Goal: Task Accomplishment & Management: Use online tool/utility

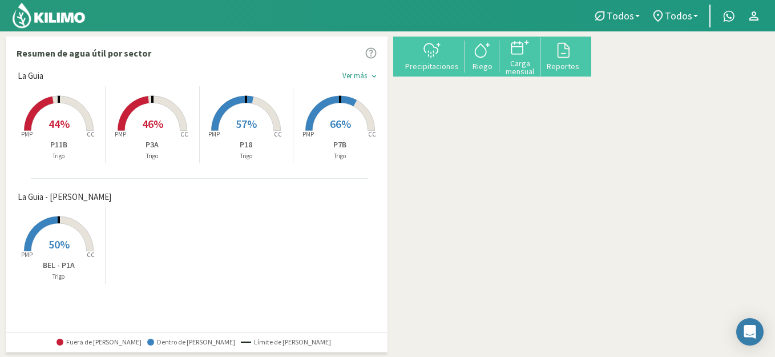
click at [441, 58] on icon at bounding box center [432, 50] width 18 height 18
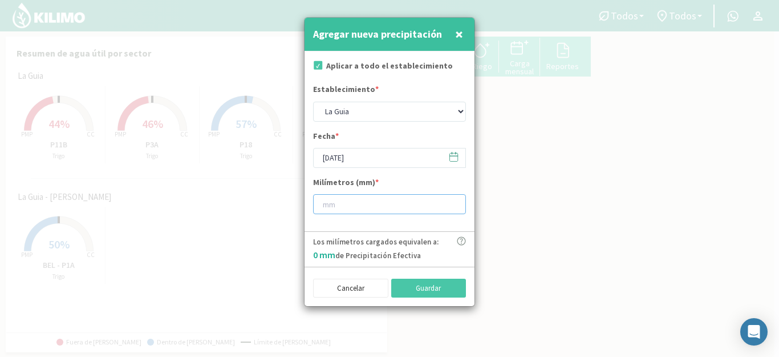
click at [391, 203] on input "number" at bounding box center [389, 204] width 153 height 20
type input "22"
click at [426, 286] on button "Guardar" at bounding box center [428, 287] width 75 height 19
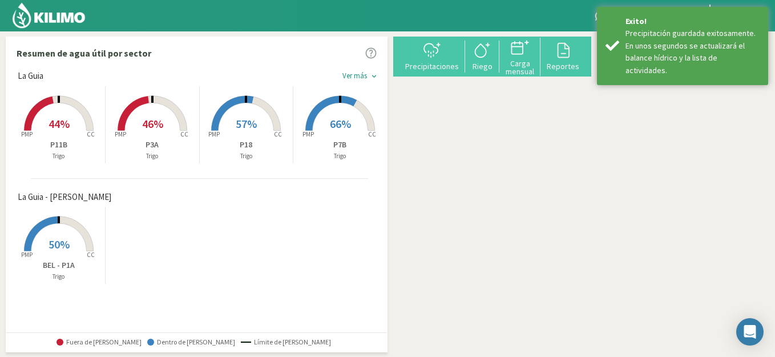
click at [76, 253] on rect at bounding box center [58, 252] width 91 height 91
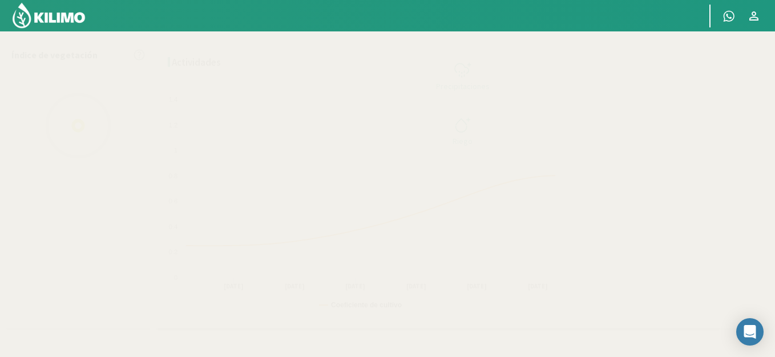
select select "1: Object"
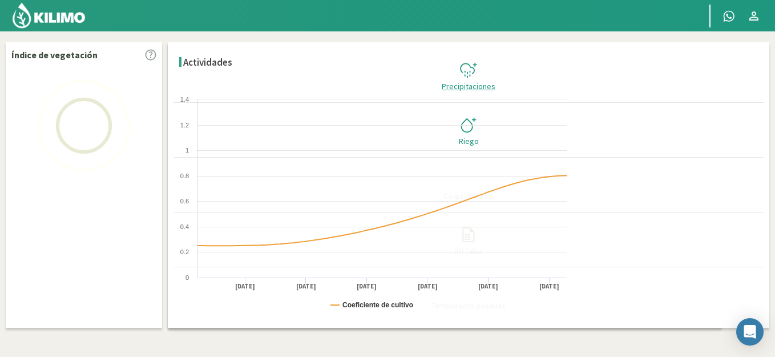
click at [478, 67] on icon at bounding box center [468, 70] width 18 height 18
click at [733, 82] on div "Precipitaciones" at bounding box center [468, 86] width 583 height 8
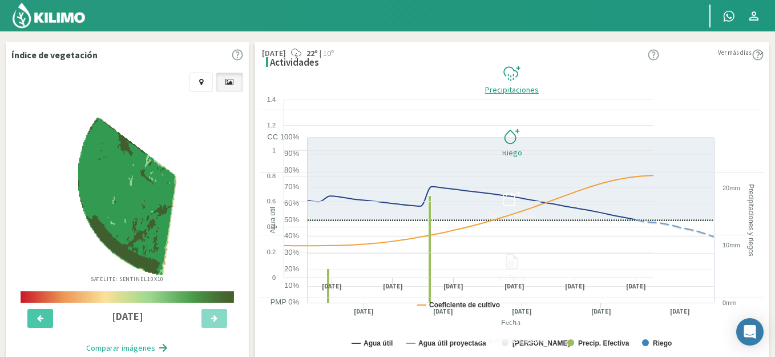
click at [723, 86] on div "Precipitaciones" at bounding box center [512, 90] width 496 height 8
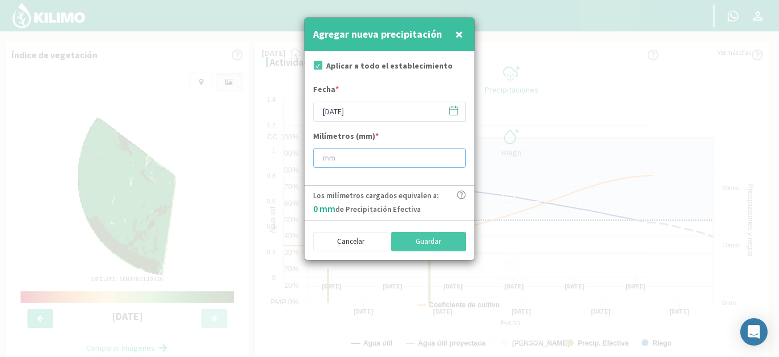
click at [379, 156] on input "number" at bounding box center [389, 158] width 153 height 20
click at [343, 245] on button "Cancelar" at bounding box center [350, 241] width 75 height 19
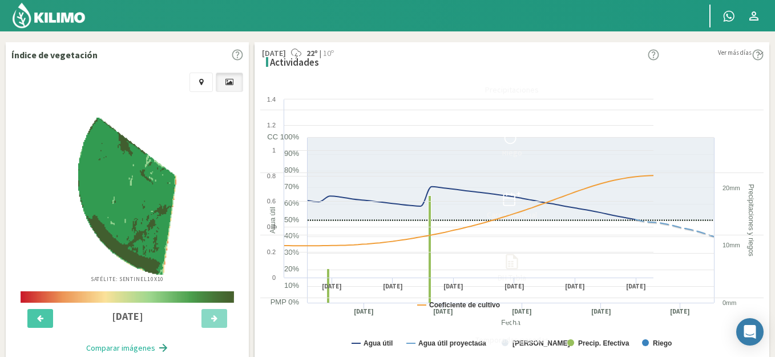
click at [62, 18] on img at bounding box center [48, 15] width 75 height 27
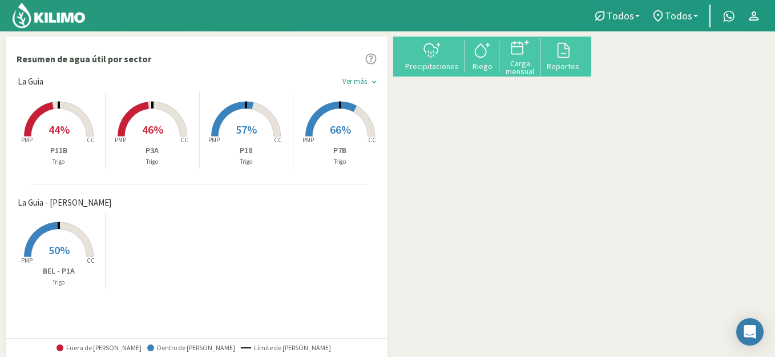
click at [60, 144] on rect at bounding box center [58, 137] width 91 height 91
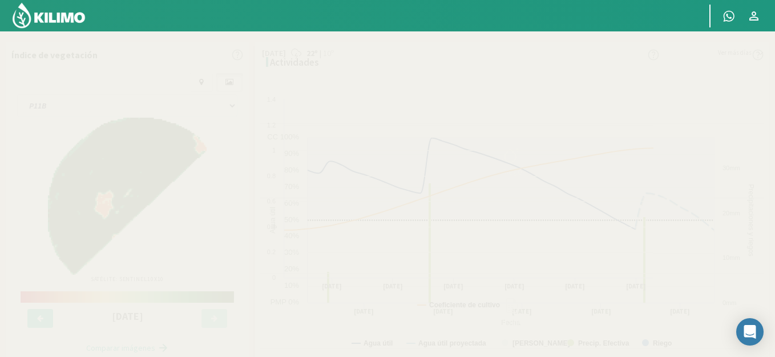
click at [521, 160] on icon at bounding box center [512, 155] width 18 height 18
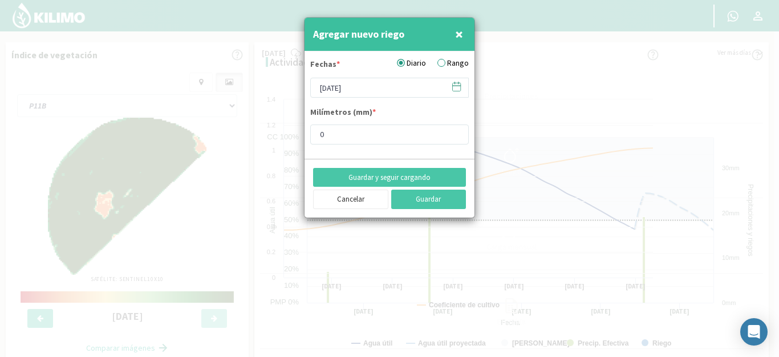
click at [442, 62] on label "Rango" at bounding box center [453, 63] width 31 height 12
click at [0, 0] on input "Rango" at bounding box center [0, 0] width 0 height 0
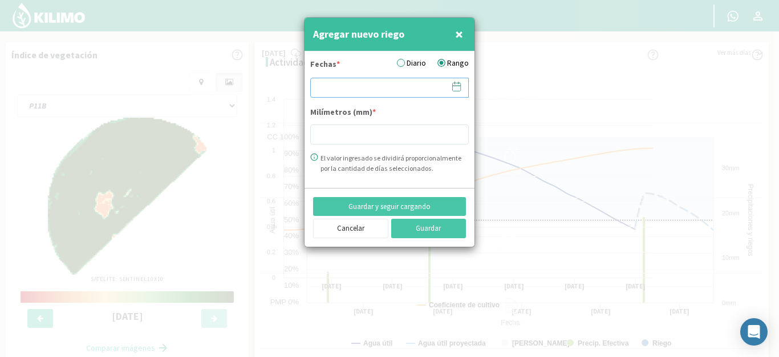
click at [417, 92] on input at bounding box center [389, 88] width 159 height 20
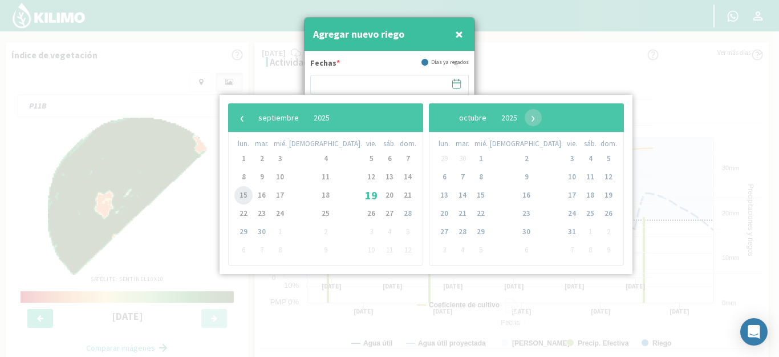
click at [246, 193] on span "15" at bounding box center [244, 195] width 18 height 18
click at [362, 194] on span "19" at bounding box center [371, 195] width 18 height 18
type input "[DATE] - [DATE]"
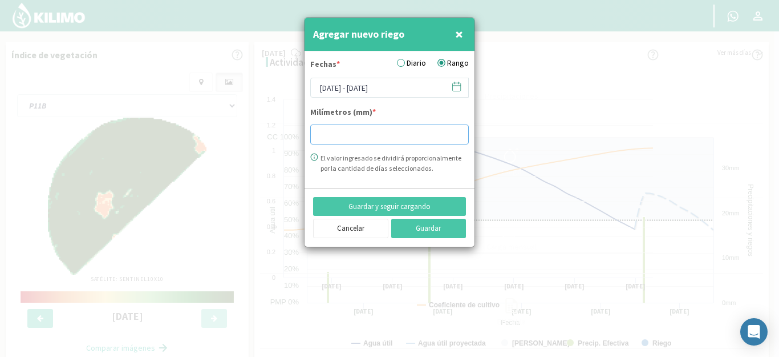
click at [341, 135] on input "number" at bounding box center [389, 134] width 159 height 20
click at [409, 207] on button "Guardar y seguir cargando" at bounding box center [389, 206] width 153 height 19
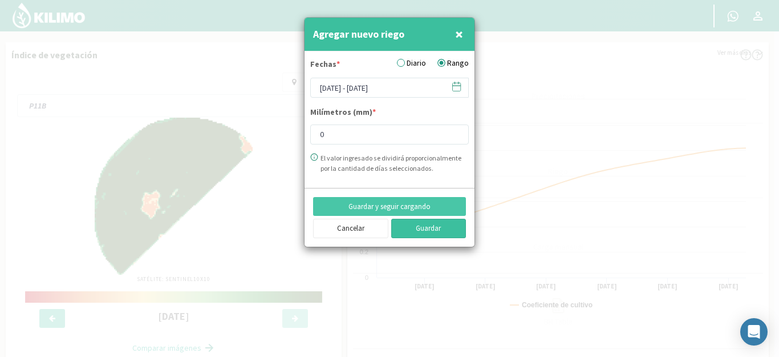
click at [425, 229] on button "Guardar" at bounding box center [428, 228] width 75 height 19
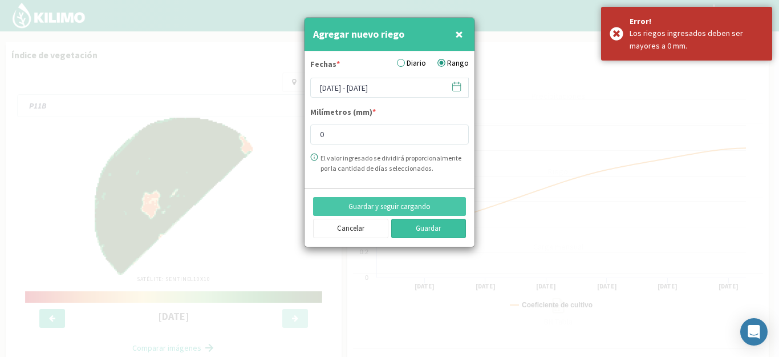
type input "8"
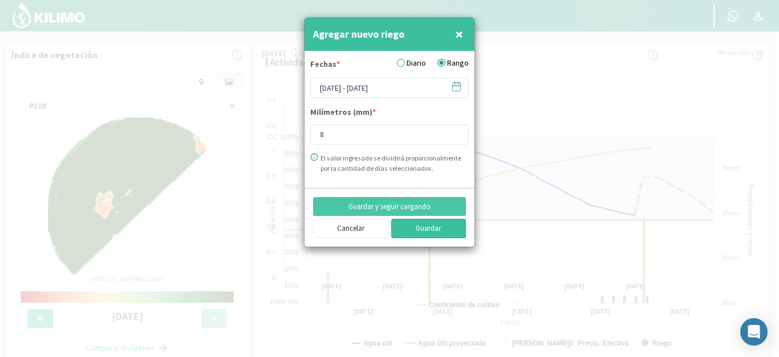
click at [445, 231] on button "Guardar" at bounding box center [428, 228] width 75 height 19
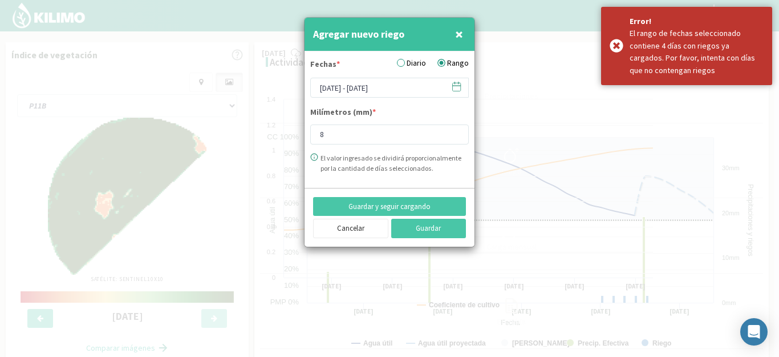
click at [458, 35] on span "×" at bounding box center [459, 34] width 8 height 19
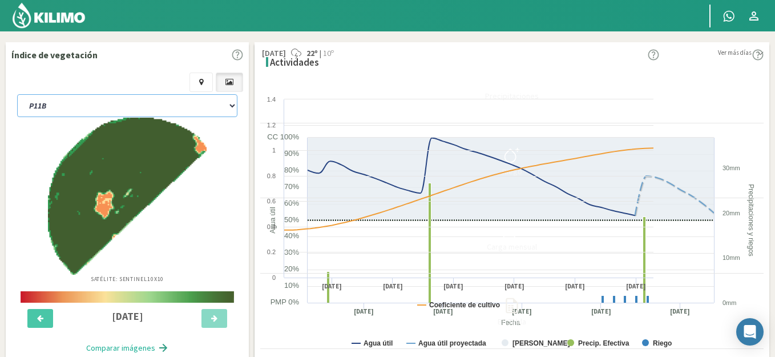
click at [111, 103] on select "P11B P18 P3A P7B SCP2A" at bounding box center [127, 105] width 220 height 23
select select "1: Object"
click at [17, 94] on select "P11B P18 P3A P7B SCP2A" at bounding box center [127, 105] width 220 height 23
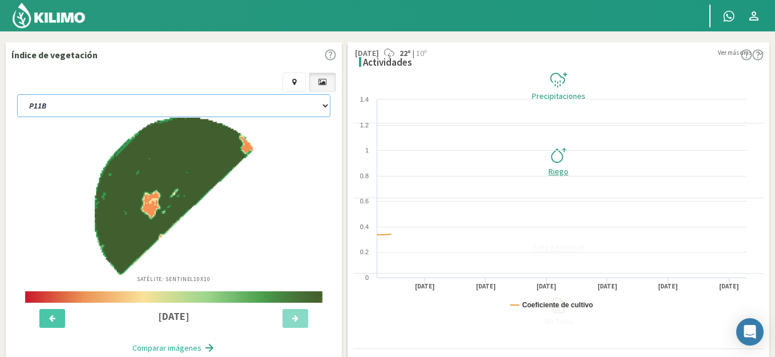
select select "2: Object"
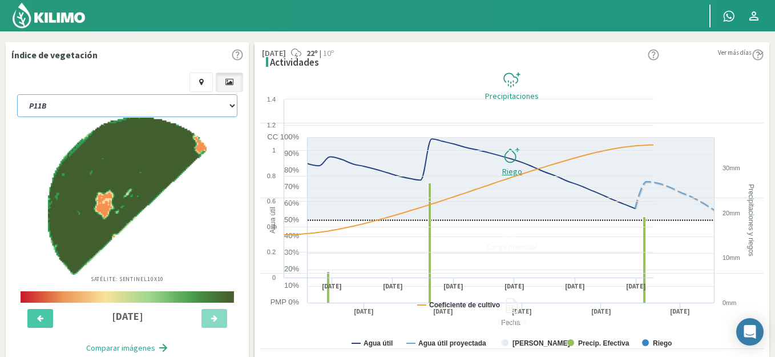
select select "6: Object"
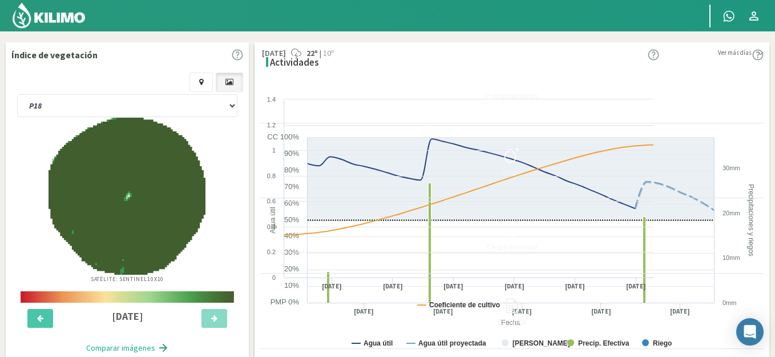
click at [722, 167] on div "Riego" at bounding box center [512, 171] width 496 height 8
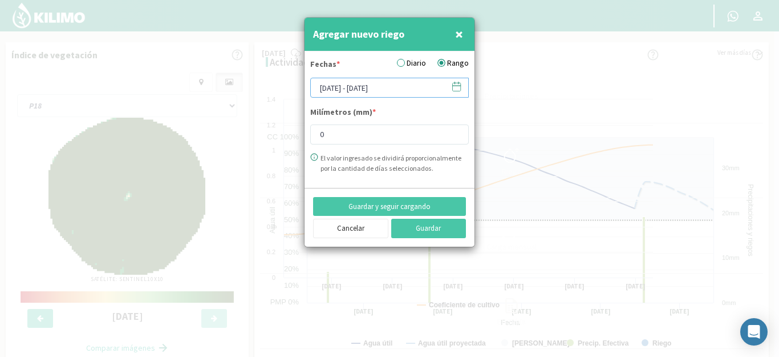
click at [424, 91] on input "[DATE] - [DATE]" at bounding box center [389, 88] width 159 height 20
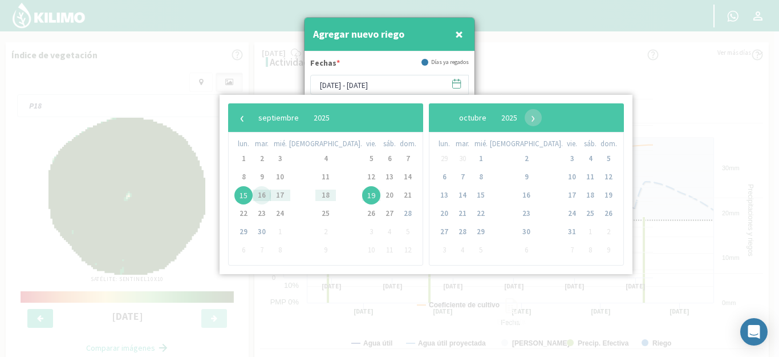
click at [264, 199] on span "16" at bounding box center [262, 195] width 18 height 18
click at [245, 195] on span "15" at bounding box center [244, 195] width 18 height 18
click at [260, 194] on span "16" at bounding box center [262, 195] width 18 height 18
type input "[DATE] - [DATE]"
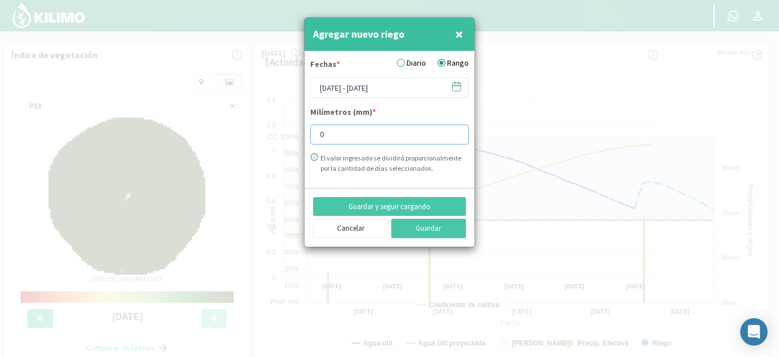
click at [331, 136] on input "0" at bounding box center [389, 134] width 159 height 20
type input "8"
click at [445, 231] on button "Guardar" at bounding box center [428, 228] width 75 height 19
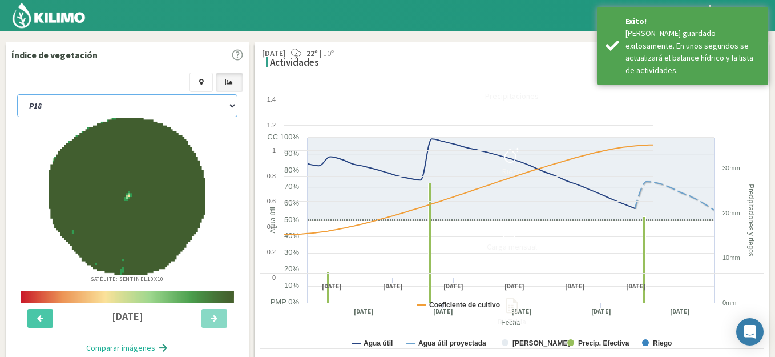
click at [122, 102] on select "P11B P18 P3A P7B SCP2A" at bounding box center [127, 105] width 220 height 23
select select "7: Object"
click at [17, 94] on select "P11B P18 P3A P7B SCP2A" at bounding box center [127, 105] width 220 height 23
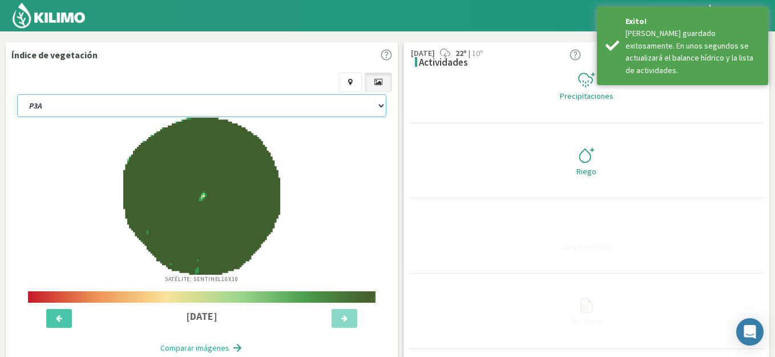
select select "4: Object"
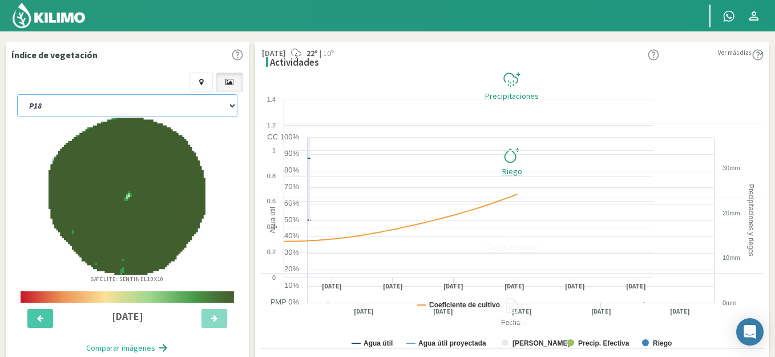
select select "12: Object"
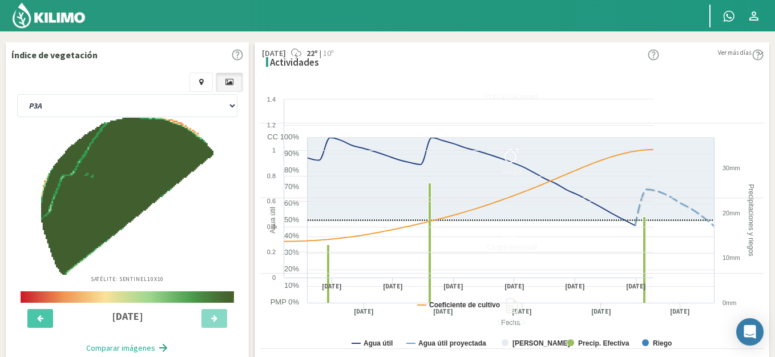
click at [521, 154] on icon at bounding box center [512, 155] width 18 height 18
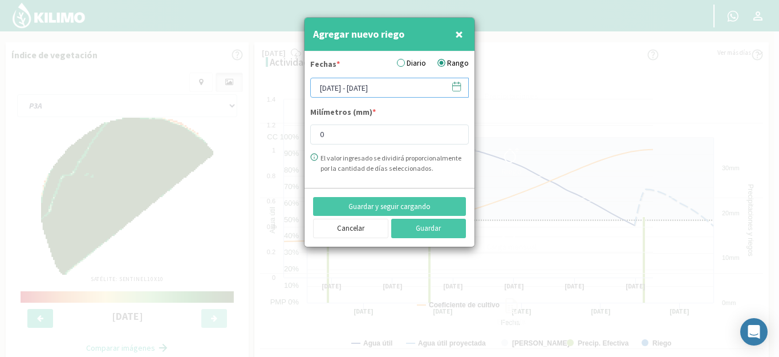
click at [419, 82] on input "[DATE] - [DATE]" at bounding box center [389, 88] width 159 height 20
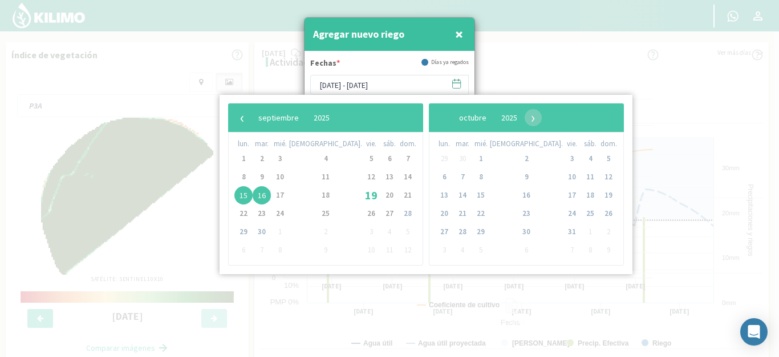
click at [246, 192] on span "15" at bounding box center [244, 195] width 18 height 18
click at [284, 195] on span "17" at bounding box center [280, 195] width 18 height 18
type input "[DATE] - [DATE]"
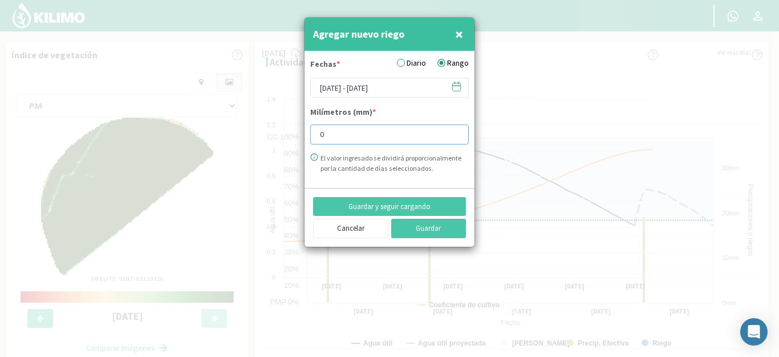
click at [329, 137] on input "0" at bounding box center [389, 134] width 159 height 20
type input "8"
click at [422, 228] on button "Guardar" at bounding box center [428, 228] width 75 height 19
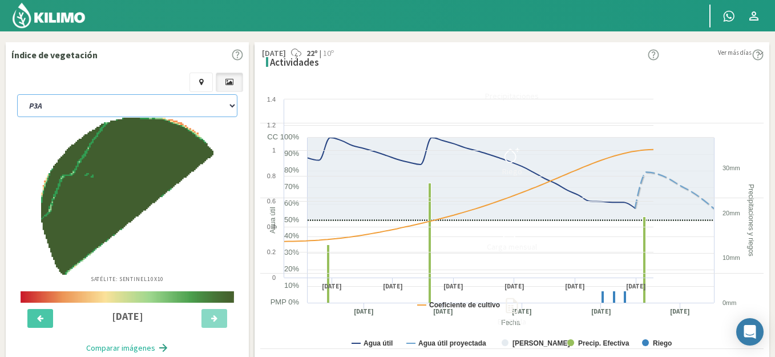
click at [103, 102] on select "P11B P18 P3A P7B SCP2A" at bounding box center [127, 105] width 220 height 23
select select "13: Object"
click at [17, 94] on select "P11B P18 P3A P7B SCP2A" at bounding box center [127, 105] width 220 height 23
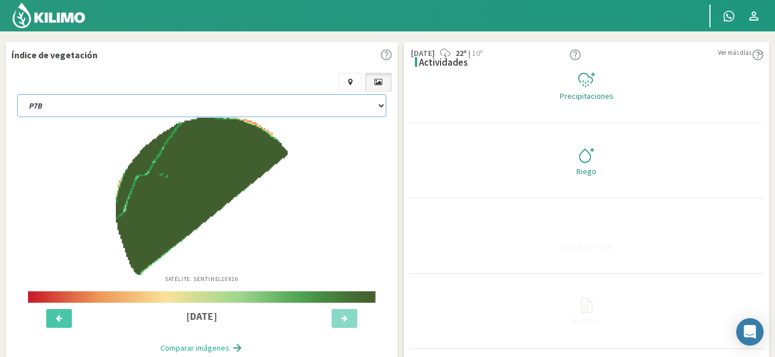
select select "6: Object"
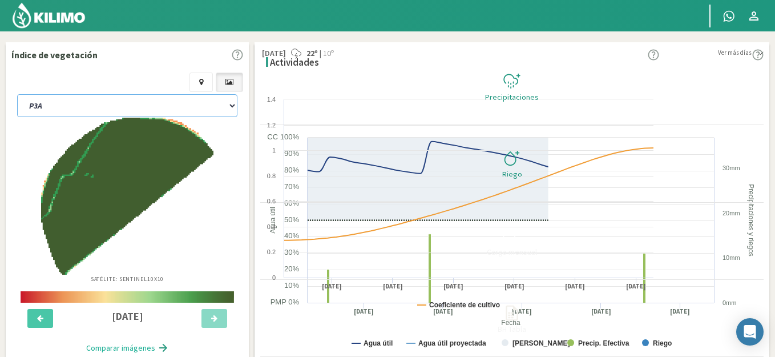
select select "18: Object"
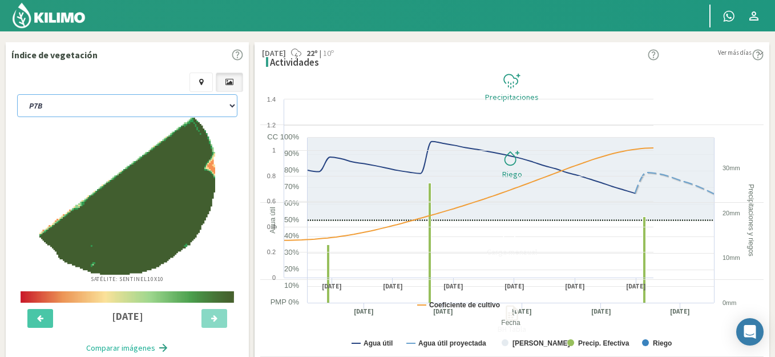
type input "0"
click at [521, 160] on icon at bounding box center [512, 158] width 18 height 18
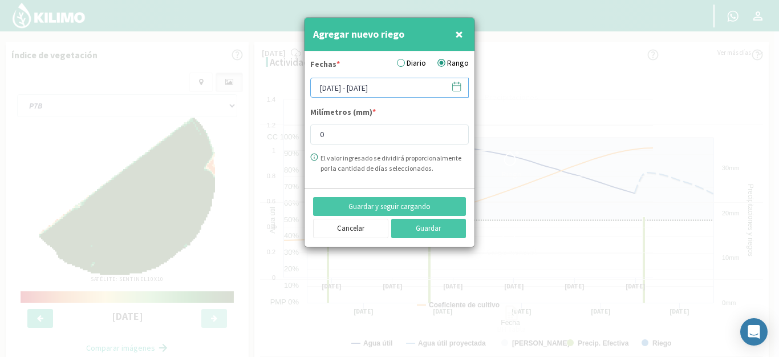
click at [419, 85] on input "[DATE] - [DATE]" at bounding box center [389, 88] width 159 height 20
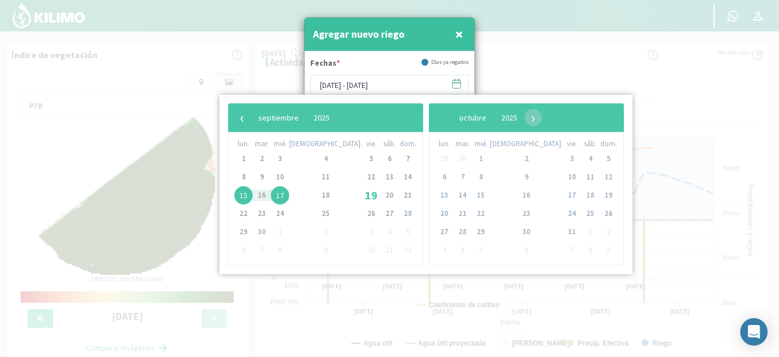
click at [246, 195] on span "15" at bounding box center [244, 195] width 18 height 18
click at [262, 195] on span "16" at bounding box center [262, 195] width 18 height 18
type input "[DATE] - [DATE]"
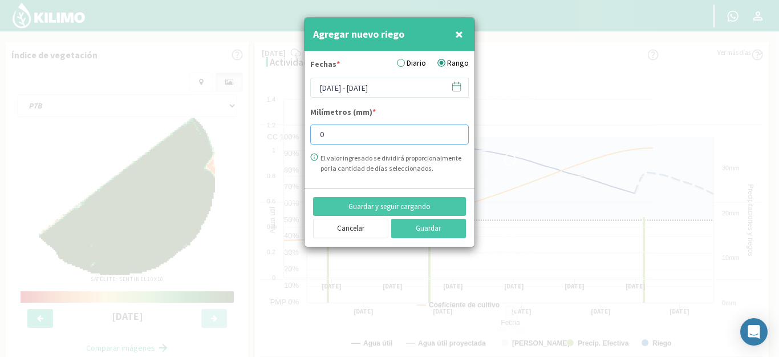
click at [323, 132] on input "0" at bounding box center [389, 134] width 159 height 20
type input "8"
click at [433, 233] on button "Guardar" at bounding box center [428, 228] width 75 height 19
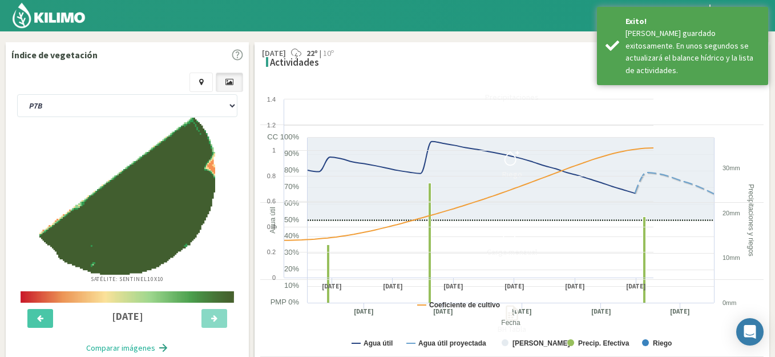
click at [43, 14] on img at bounding box center [48, 15] width 75 height 27
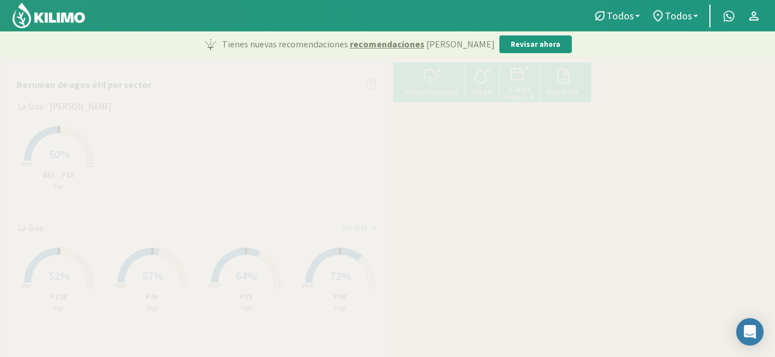
click at [50, 148] on span "50%" at bounding box center [59, 154] width 21 height 14
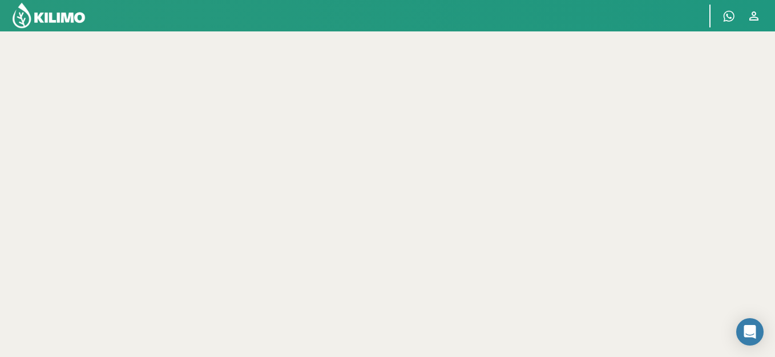
click at [41, 17] on img at bounding box center [48, 15] width 75 height 27
click at [43, 19] on img at bounding box center [48, 15] width 75 height 27
click at [71, 21] on img at bounding box center [48, 15] width 75 height 27
